Goal: Task Accomplishment & Management: Use online tool/utility

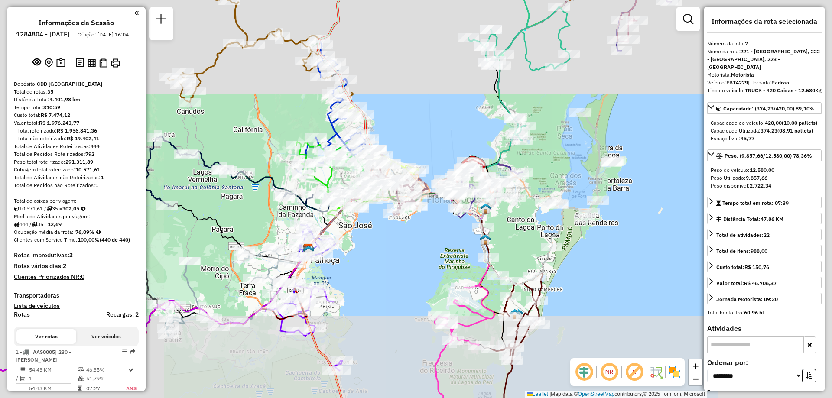
select select "**********"
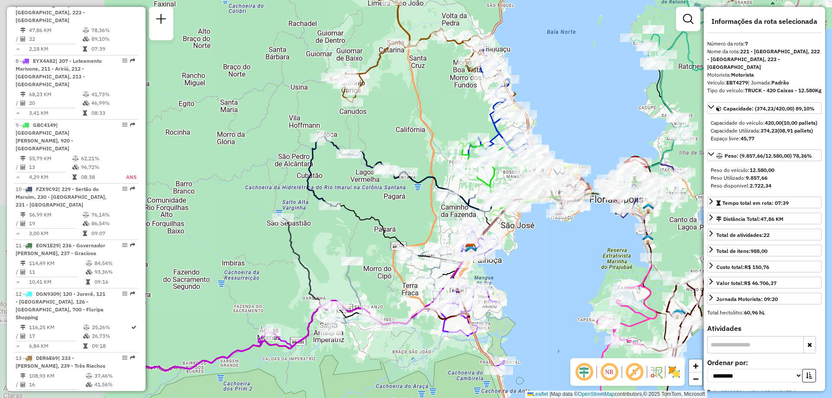
drag, startPoint x: 233, startPoint y: 208, endPoint x: 361, endPoint y: 207, distance: 127.8
click at [396, 208] on div "Janela de atendimento Grade de atendimento Capacidade Transportadoras Veículos …" at bounding box center [416, 199] width 832 height 398
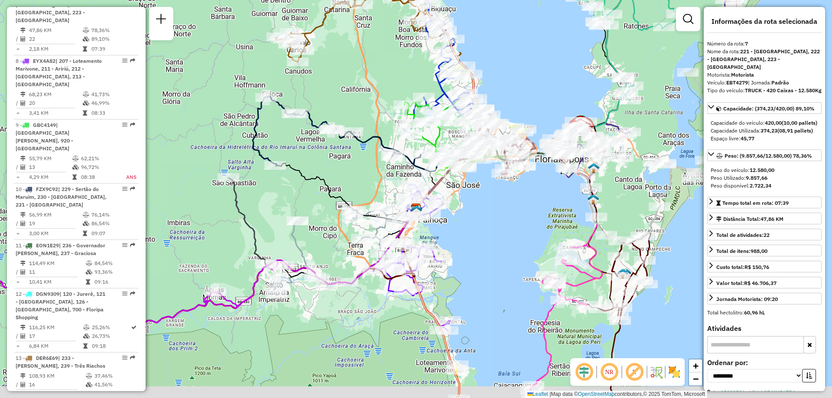
drag, startPoint x: 535, startPoint y: 288, endPoint x: 478, endPoint y: 246, distance: 71.2
click at [478, 246] on div "Janela de atendimento Grade de atendimento Capacidade Transportadoras Veículos …" at bounding box center [416, 199] width 832 height 398
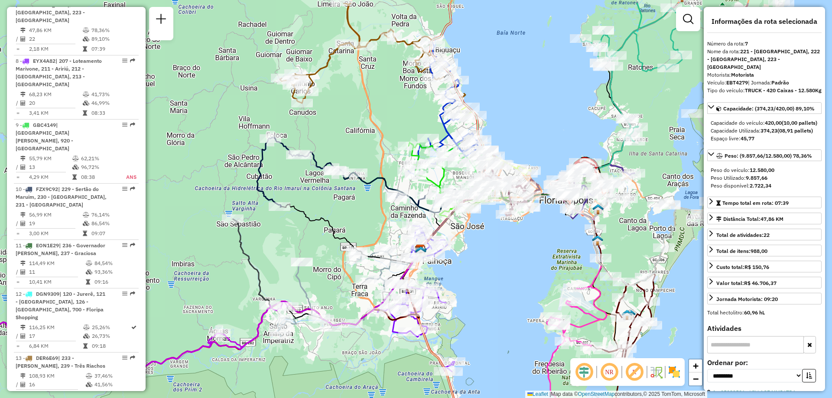
drag, startPoint x: 484, startPoint y: 234, endPoint x: 491, endPoint y: 277, distance: 43.0
click at [491, 277] on div "Janela de atendimento Grade de atendimento Capacidade Transportadoras Veículos …" at bounding box center [416, 199] width 832 height 398
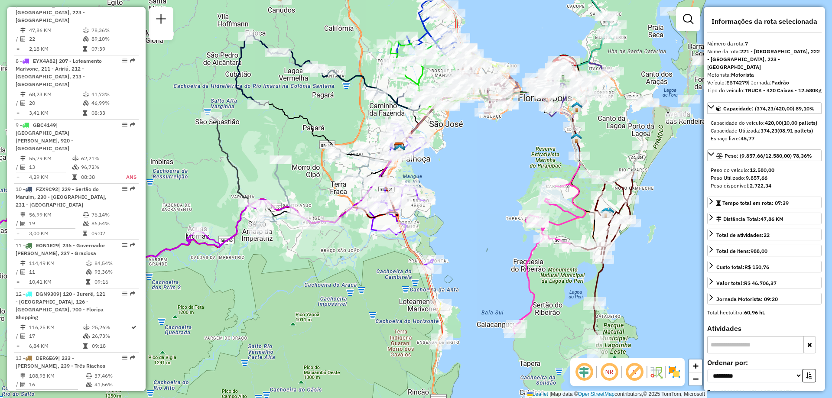
drag, startPoint x: 461, startPoint y: 257, endPoint x: 439, endPoint y: 153, distance: 106.3
click at [439, 153] on div "Janela de atendimento Grade de atendimento Capacidade Transportadoras Veículos …" at bounding box center [416, 199] width 832 height 398
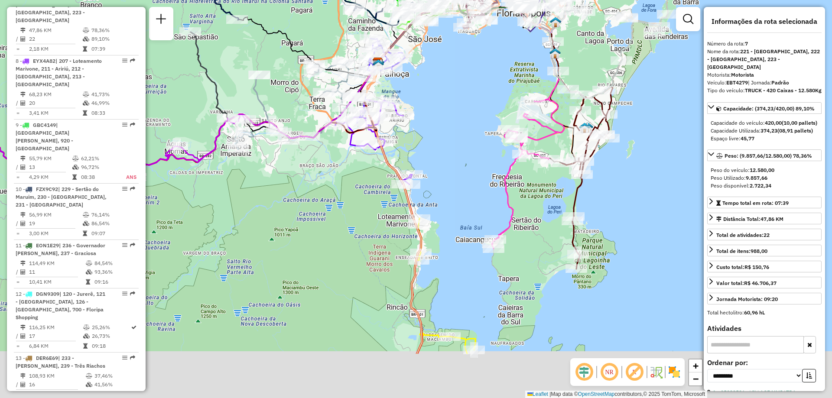
drag, startPoint x: 459, startPoint y: 273, endPoint x: 438, endPoint y: 189, distance: 86.7
click at [438, 189] on div "Janela de atendimento Grade de atendimento Capacidade Transportadoras Veículos …" at bounding box center [416, 199] width 832 height 398
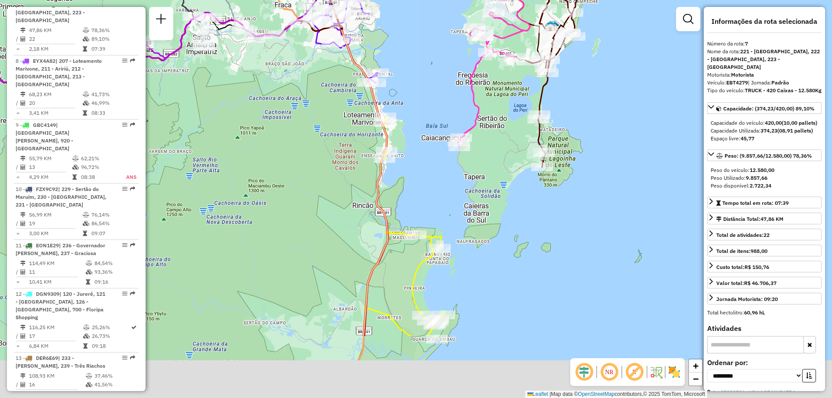
drag, startPoint x: 449, startPoint y: 300, endPoint x: 415, endPoint y: 198, distance: 107.8
click at [415, 198] on div "Janela de atendimento Grade de atendimento Capacidade Transportadoras Veículos …" at bounding box center [416, 199] width 832 height 398
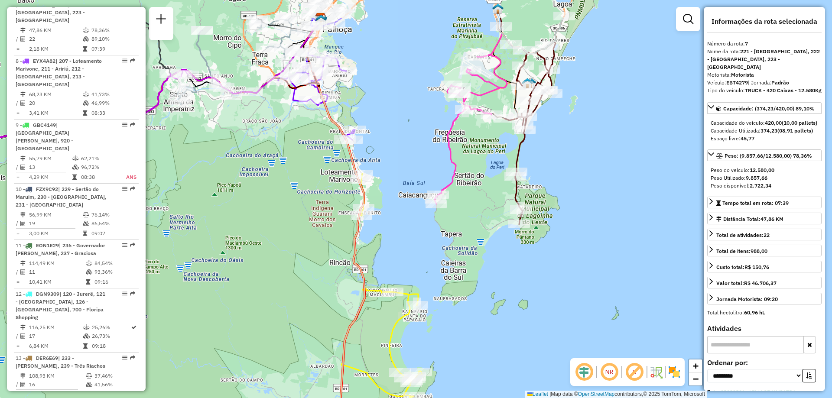
drag, startPoint x: 496, startPoint y: 280, endPoint x: 473, endPoint y: 338, distance: 62.0
click at [473, 338] on div "Janela de atendimento Grade de atendimento Capacidade Transportadoras Veículos …" at bounding box center [416, 199] width 832 height 398
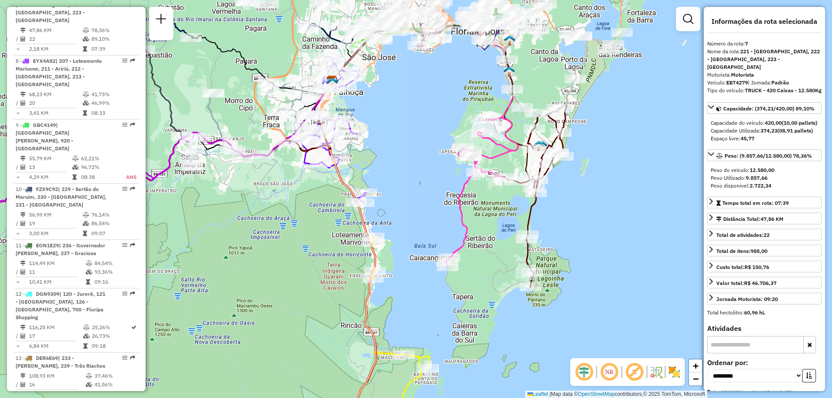
drag, startPoint x: 423, startPoint y: 202, endPoint x: 441, endPoint y: 284, distance: 83.8
click at [441, 284] on div "Janela de atendimento Grade de atendimento Capacidade Transportadoras Veículos …" at bounding box center [416, 199] width 832 height 398
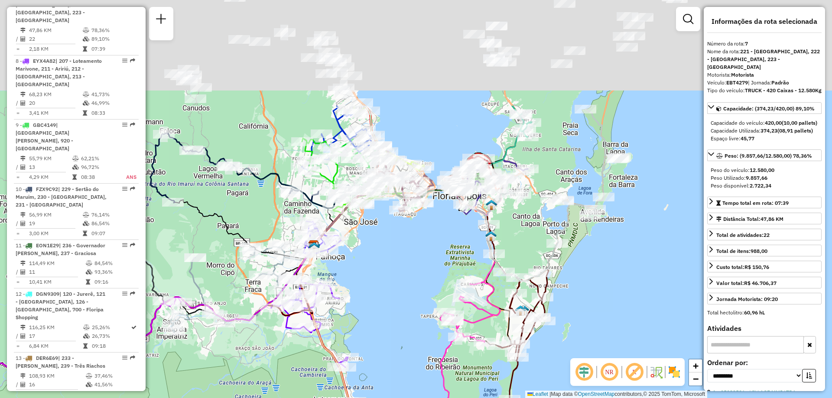
drag, startPoint x: 398, startPoint y: 190, endPoint x: 373, endPoint y: 336, distance: 148.4
click at [373, 336] on div "Janela de atendimento Grade de atendimento Capacidade Transportadoras Veículos …" at bounding box center [416, 199] width 832 height 398
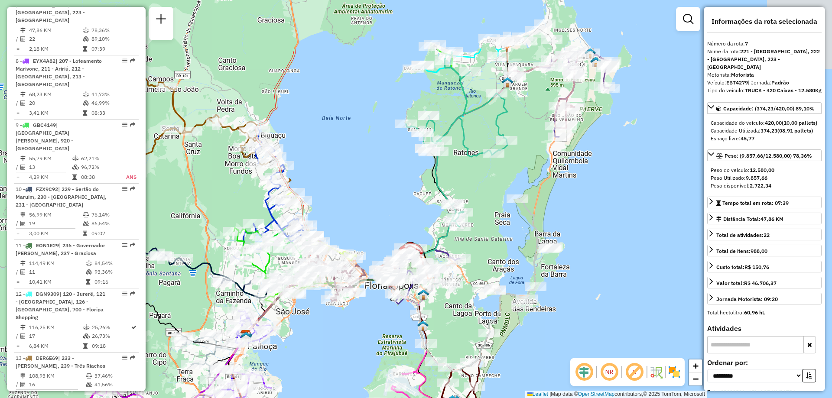
drag, startPoint x: 409, startPoint y: 276, endPoint x: 340, endPoint y: 366, distance: 113.3
click at [340, 366] on div "Rota 19 - Placa RXT2D65 05029566 - [PERSON_NAME] BROERIN [PERSON_NAME] de atend…" at bounding box center [416, 199] width 832 height 398
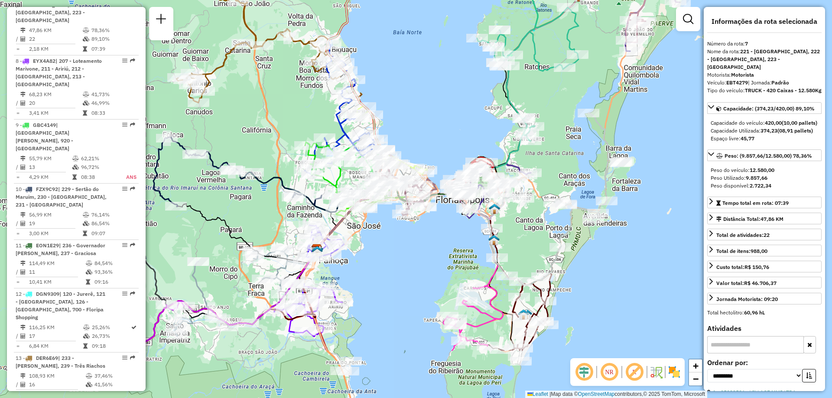
drag, startPoint x: 532, startPoint y: 325, endPoint x: 618, endPoint y: 220, distance: 136.7
click at [618, 220] on div "Rota 19 - Placa RXT2D65 05029566 - [PERSON_NAME] BROERIN [PERSON_NAME] de atend…" at bounding box center [416, 199] width 832 height 398
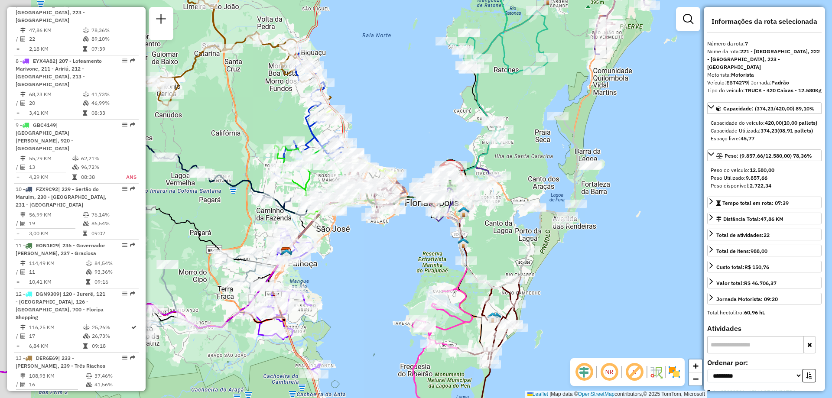
drag, startPoint x: 357, startPoint y: 295, endPoint x: 422, endPoint y: 269, distance: 71.1
click at [422, 269] on div "Rota 19 - Placa RXT2D65 05029566 - [PERSON_NAME] BROERIN [PERSON_NAME] de atend…" at bounding box center [416, 199] width 832 height 398
